Goal: Find contact information: Find contact information

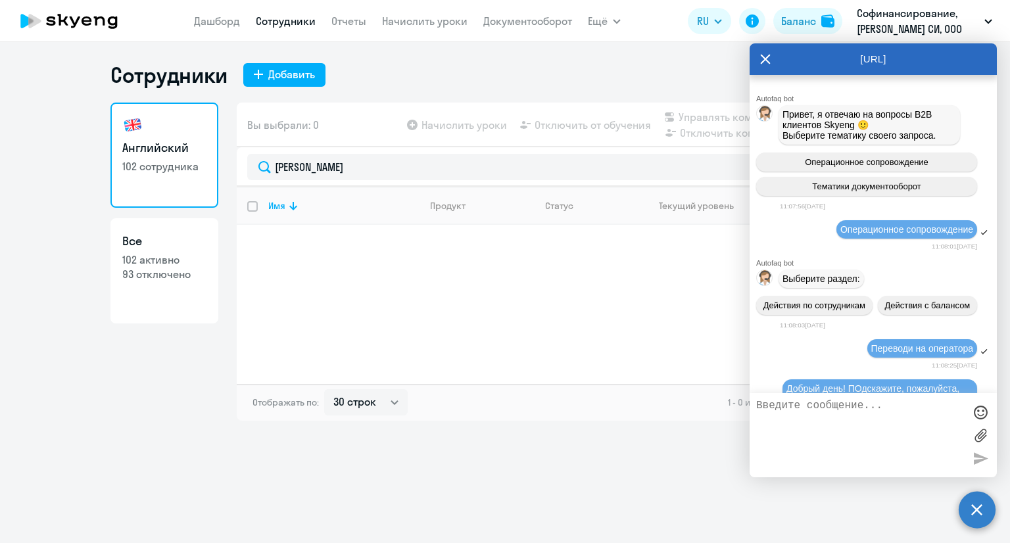
select select "30"
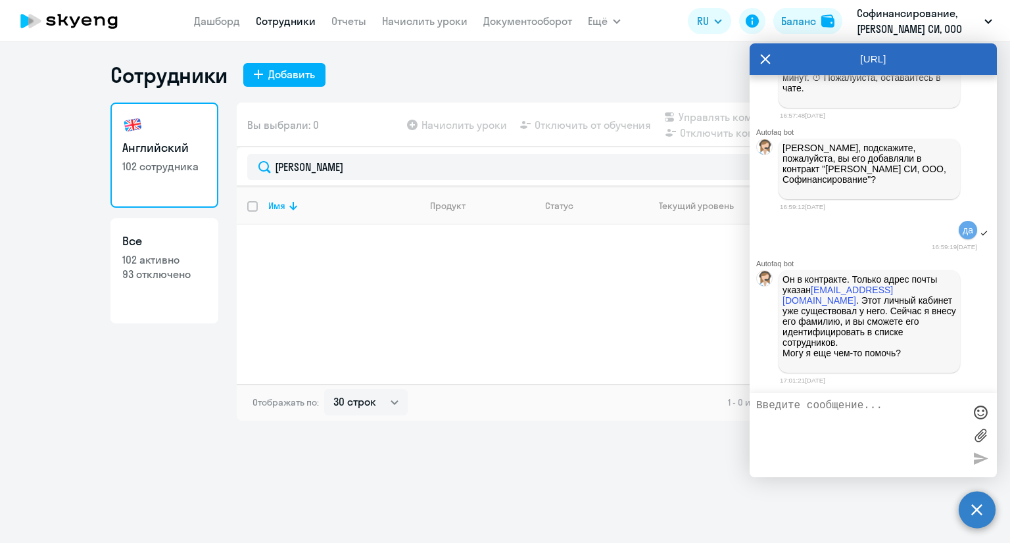
scroll to position [3503, 0]
type textarea "а письмо ему на какую почту придет?"
click at [979, 455] on div at bounding box center [980, 458] width 20 height 20
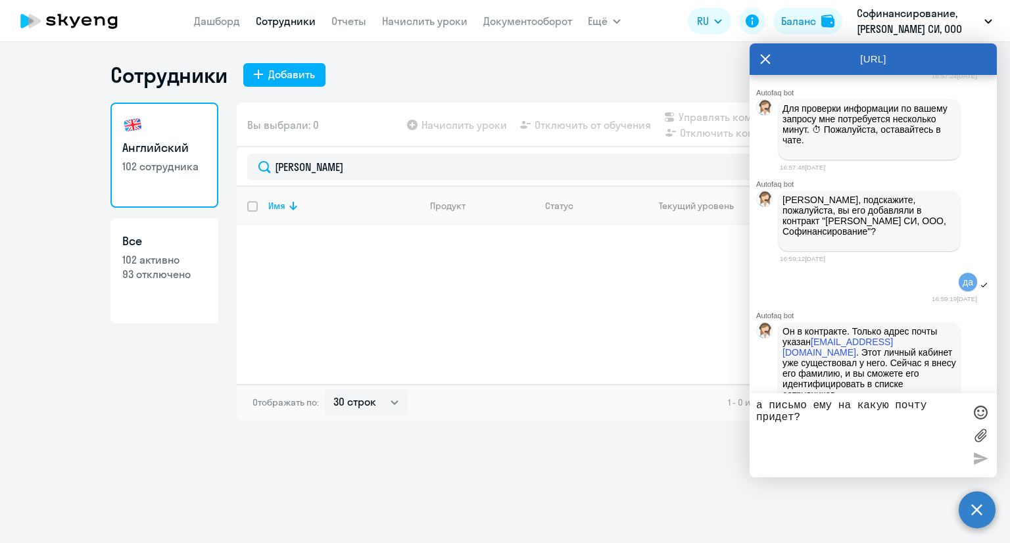
scroll to position [3020, 0]
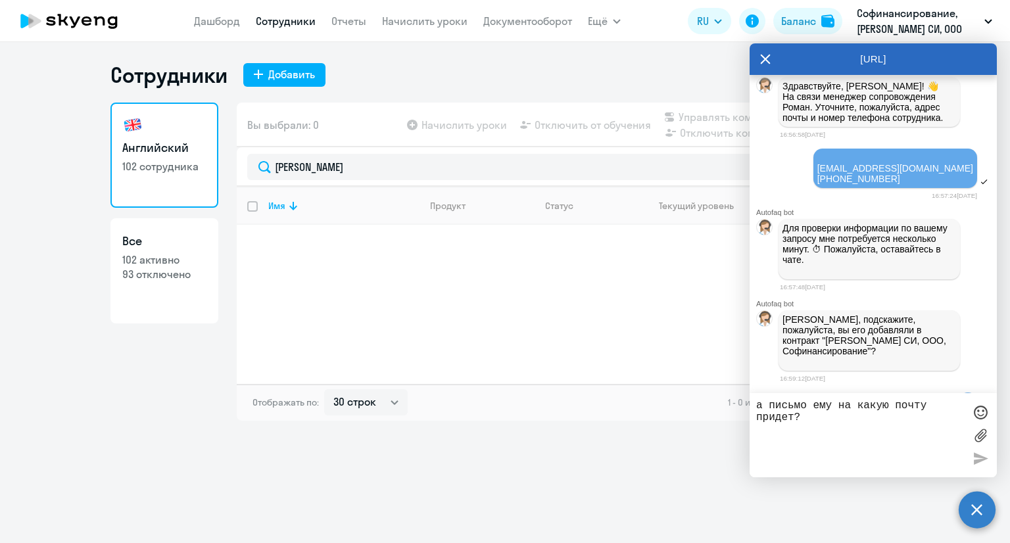
drag, startPoint x: 831, startPoint y: 314, endPoint x: 773, endPoint y: 319, distance: 58.1
click at [773, 49] on div "[DATE] добавляла нового сотрудника [PERSON_NAME]. сейчас его не могу найти в сп…" at bounding box center [872, 16] width 247 height 64
copy span "[PERSON_NAME]"
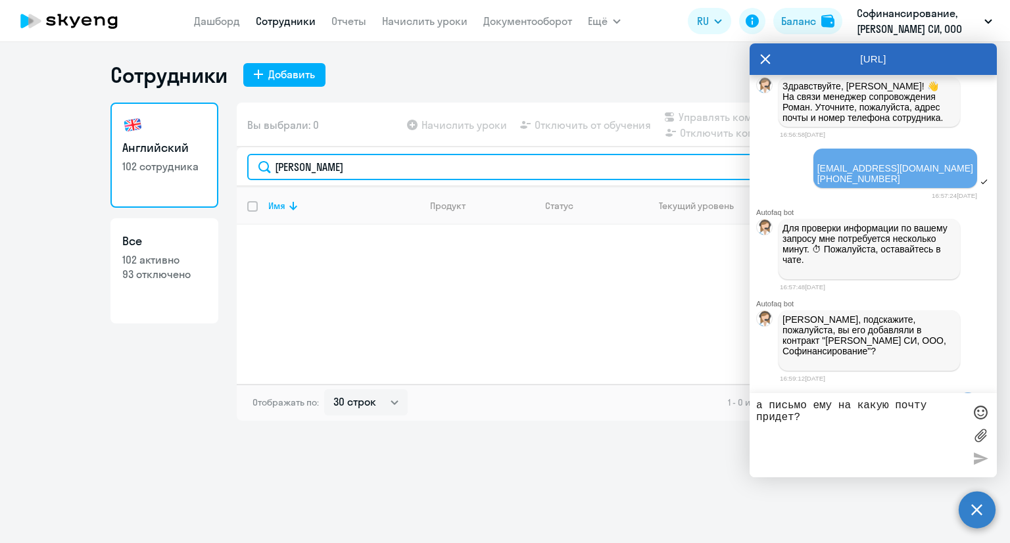
click at [434, 172] on input "[PERSON_NAME]" at bounding box center [567, 167] width 641 height 26
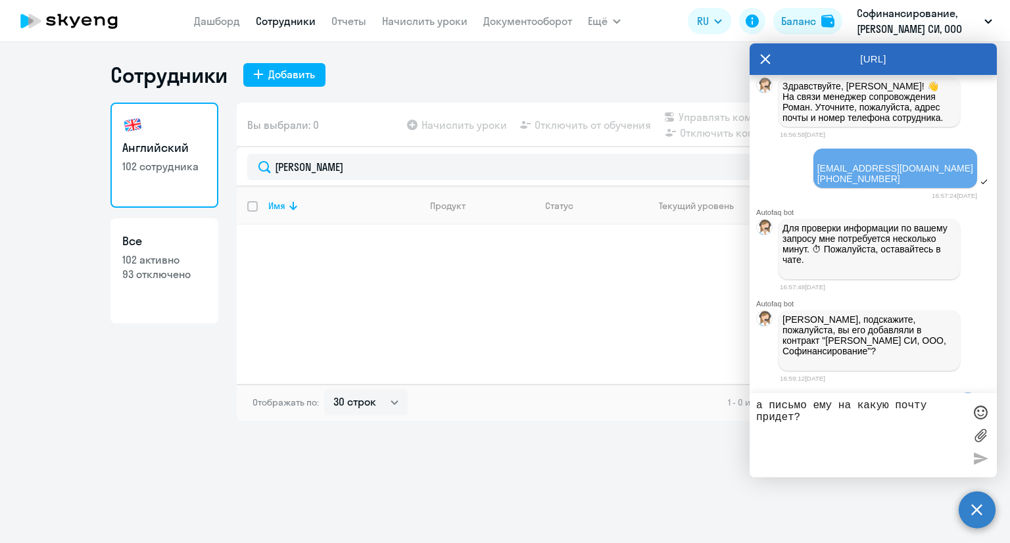
click at [762, 58] on icon at bounding box center [765, 59] width 11 height 32
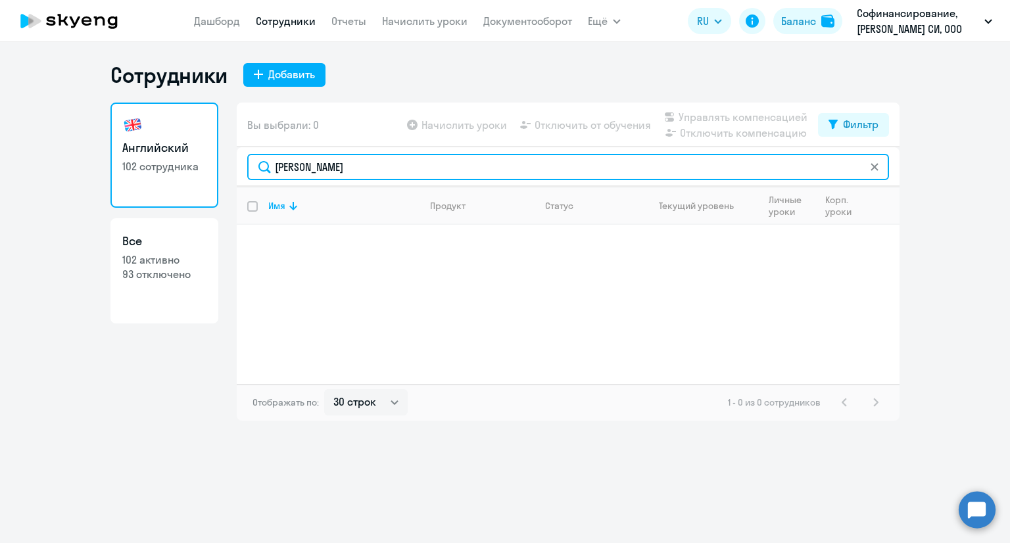
click at [734, 164] on input "[PERSON_NAME]" at bounding box center [567, 167] width 641 height 26
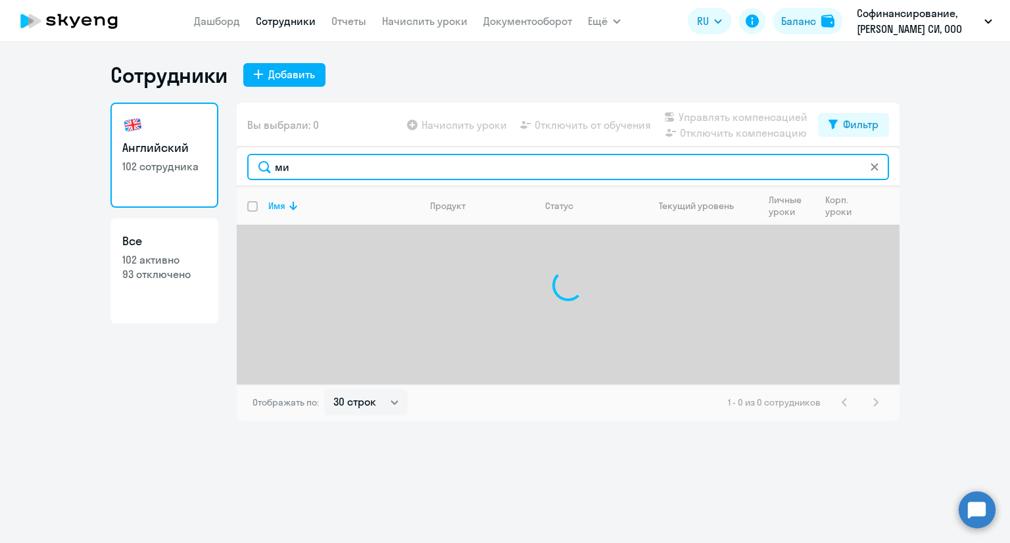
type input "м"
paste input "[PERSON_NAME]"
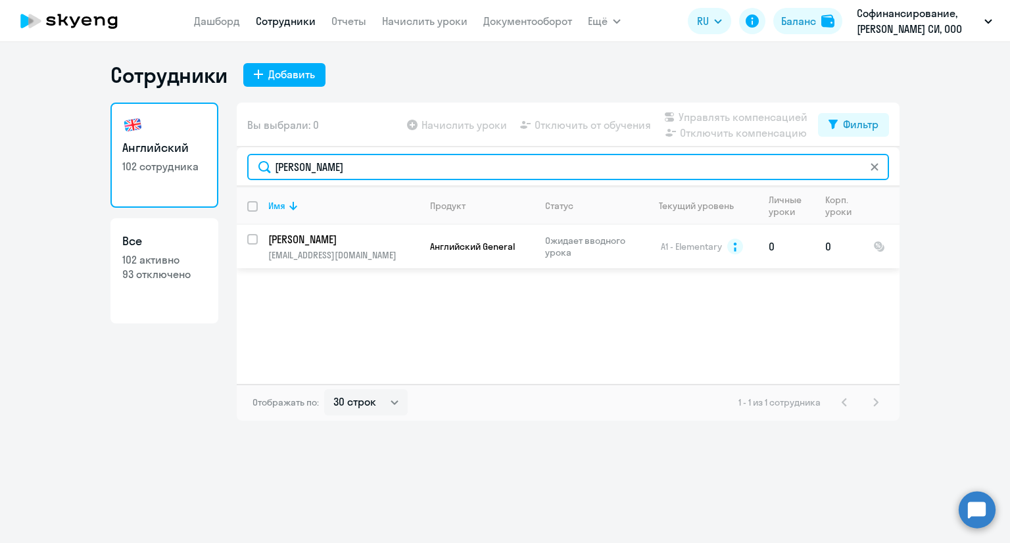
type input "[PERSON_NAME]"
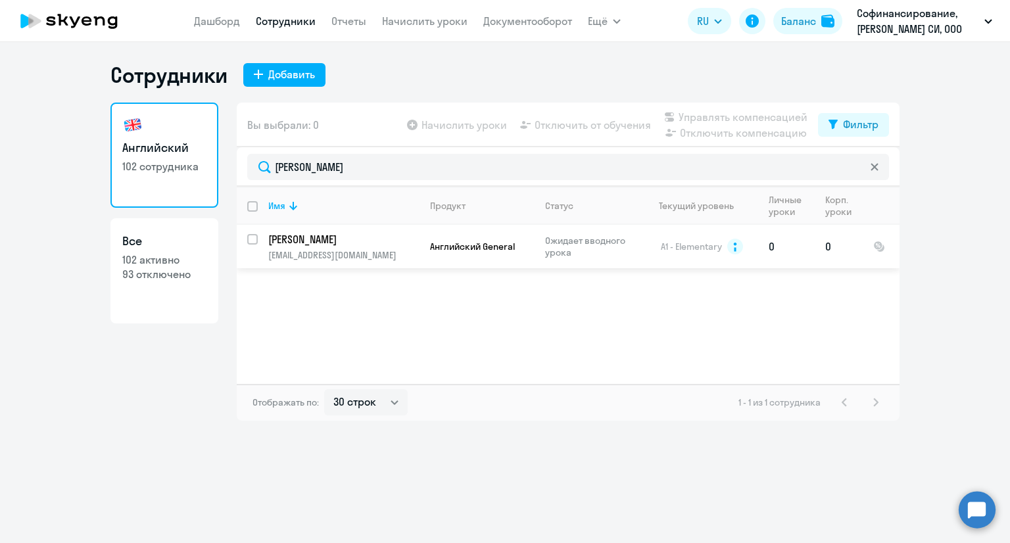
click at [373, 253] on p "[EMAIL_ADDRESS][DOMAIN_NAME]" at bounding box center [343, 255] width 151 height 12
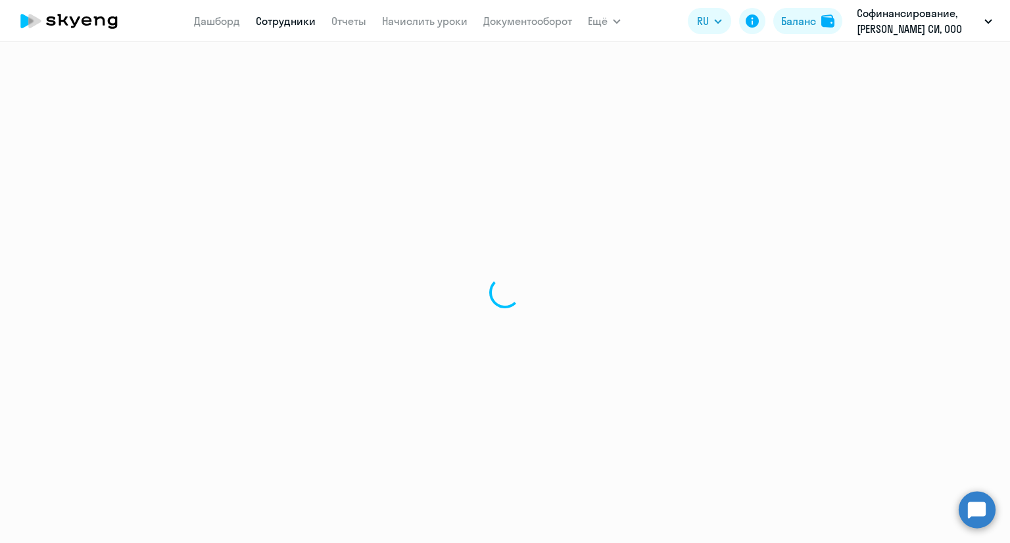
select select "english"
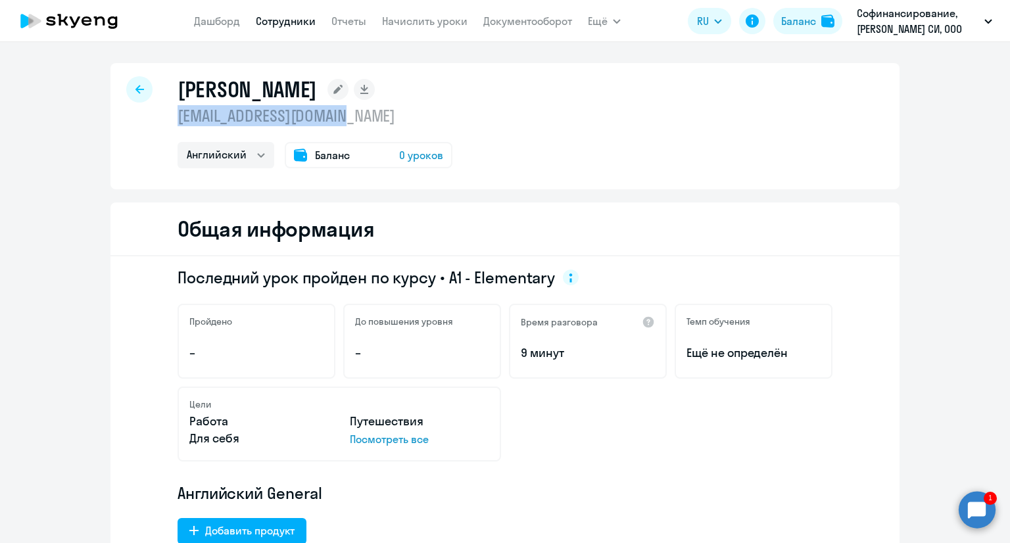
drag, startPoint x: 368, startPoint y: 124, endPoint x: 172, endPoint y: 122, distance: 195.9
click at [177, 122] on p "[EMAIL_ADDRESS][DOMAIN_NAME]" at bounding box center [314, 115] width 275 height 21
copy p "[EMAIL_ADDRESS][DOMAIN_NAME]"
